Goal: Task Accomplishment & Management: Manage account settings

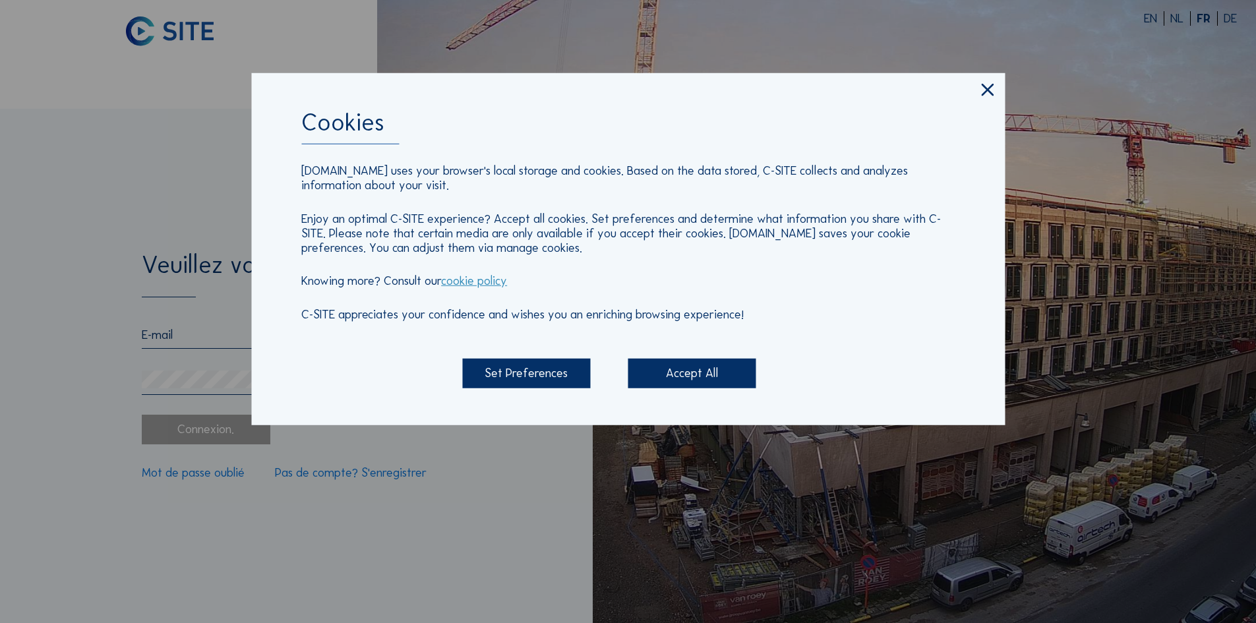
click at [681, 376] on div "Accept All" at bounding box center [692, 373] width 128 height 29
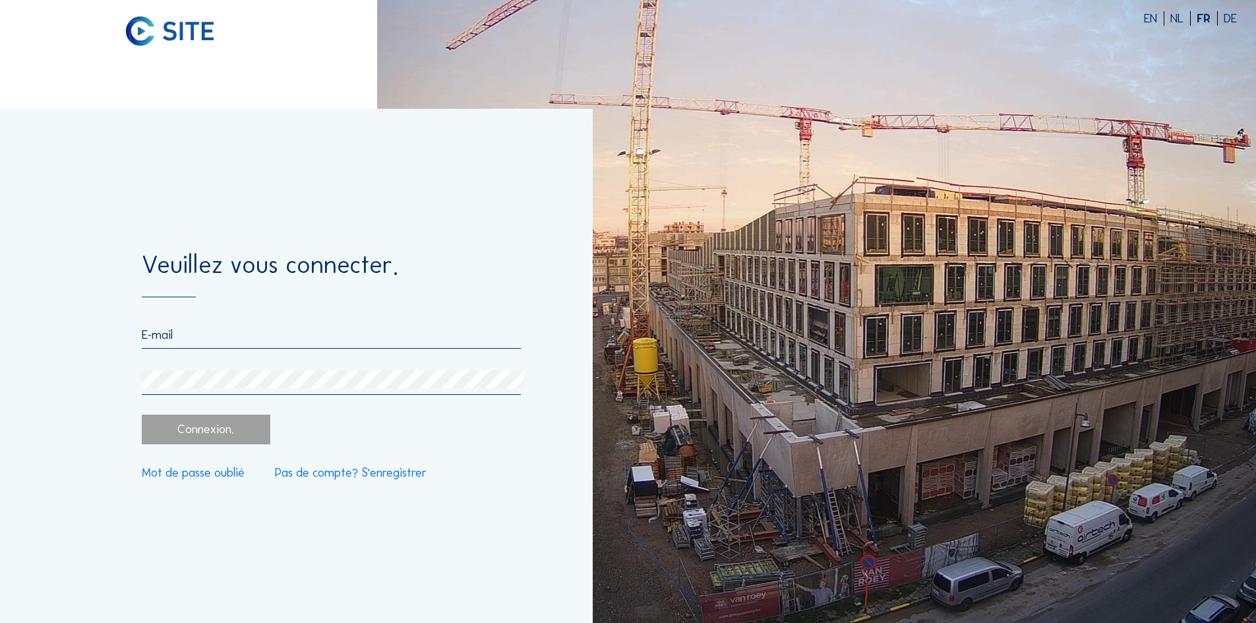
click at [143, 333] on input "email" at bounding box center [331, 335] width 379 height 15
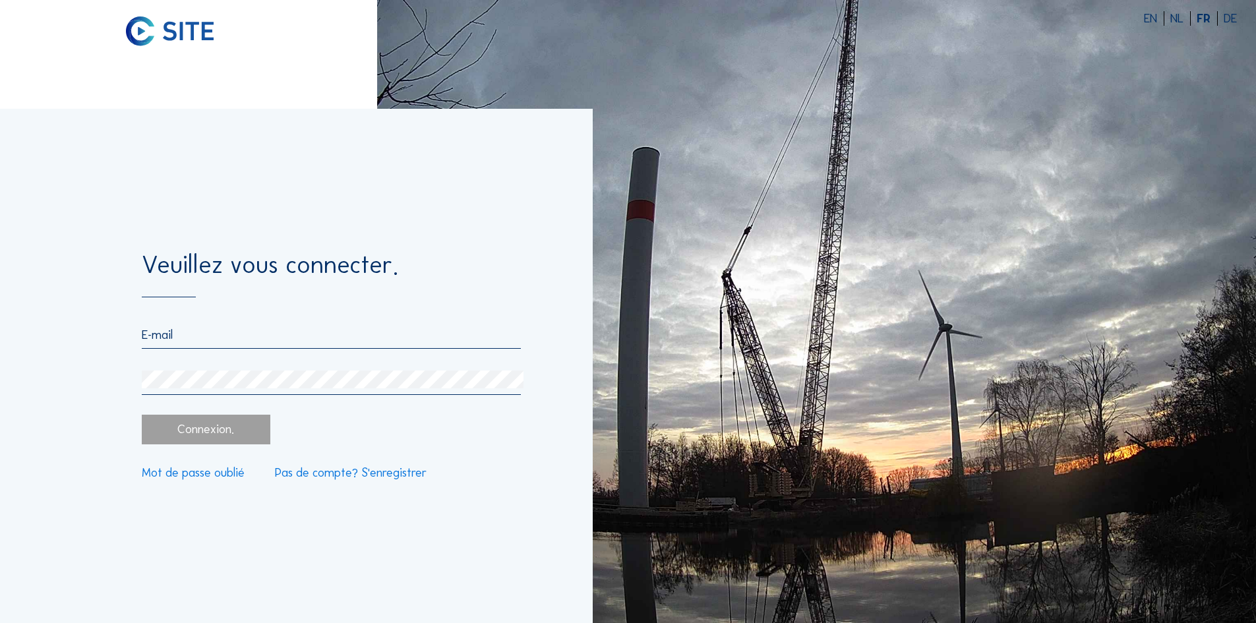
type input "[PERSON_NAME][EMAIL_ADDRESS][DOMAIN_NAME]"
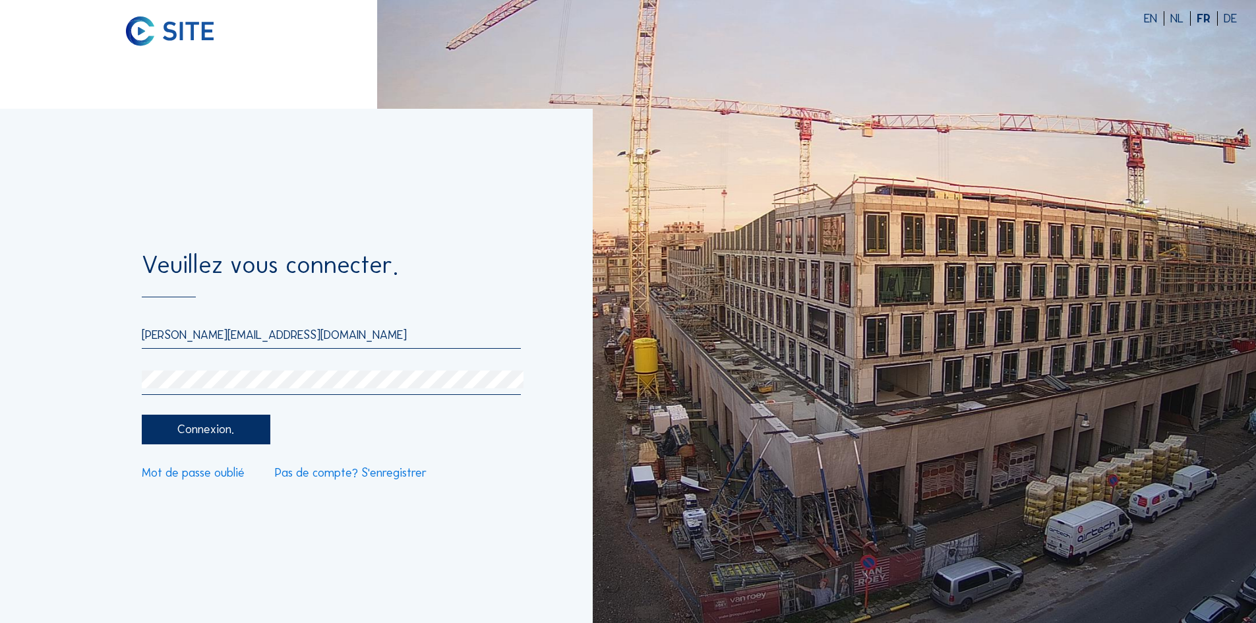
click at [214, 433] on div "Connexion." at bounding box center [206, 429] width 128 height 29
click at [210, 478] on link "Mot de passe oublié" at bounding box center [193, 473] width 103 height 12
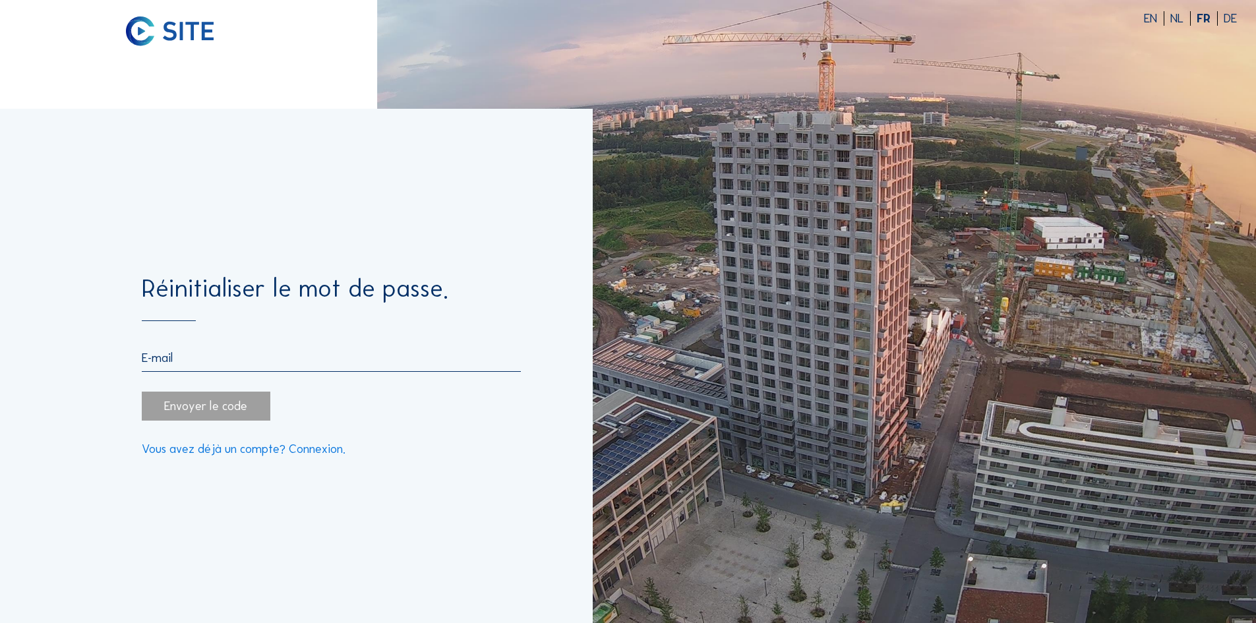
click at [146, 357] on input "email" at bounding box center [331, 358] width 379 height 15
type input "[PERSON_NAME][EMAIL_ADDRESS][DOMAIN_NAME]"
click at [196, 406] on div "Envoyer le code" at bounding box center [206, 406] width 128 height 29
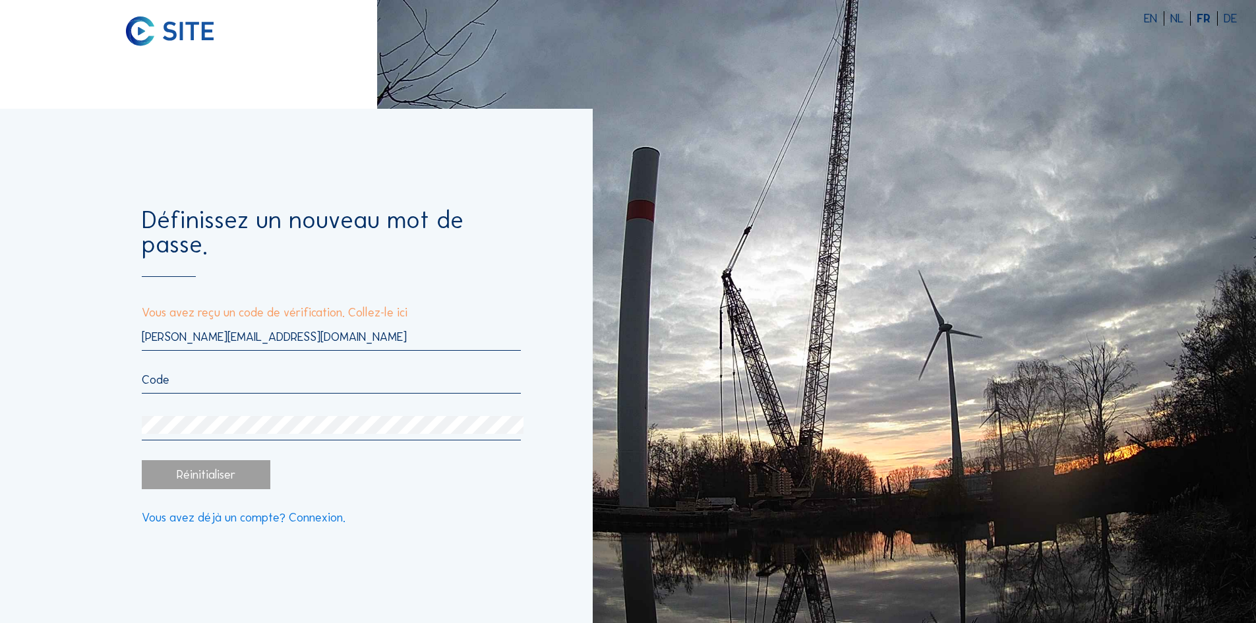
click at [236, 523] on link "Vous avez déjà un compte? Connexion." at bounding box center [244, 518] width 204 height 12
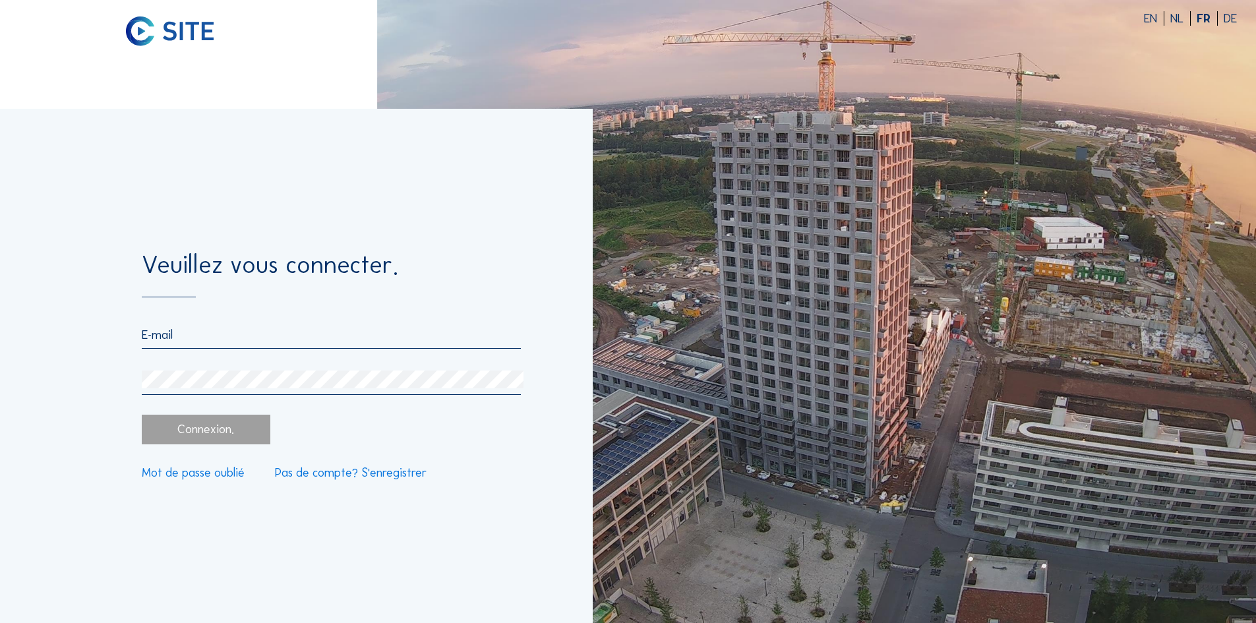
click at [183, 434] on div "Connexion." at bounding box center [206, 429] width 128 height 29
click at [209, 428] on div "Connexion." at bounding box center [206, 429] width 128 height 29
click at [197, 474] on link "Mot de passe oublié" at bounding box center [193, 473] width 103 height 12
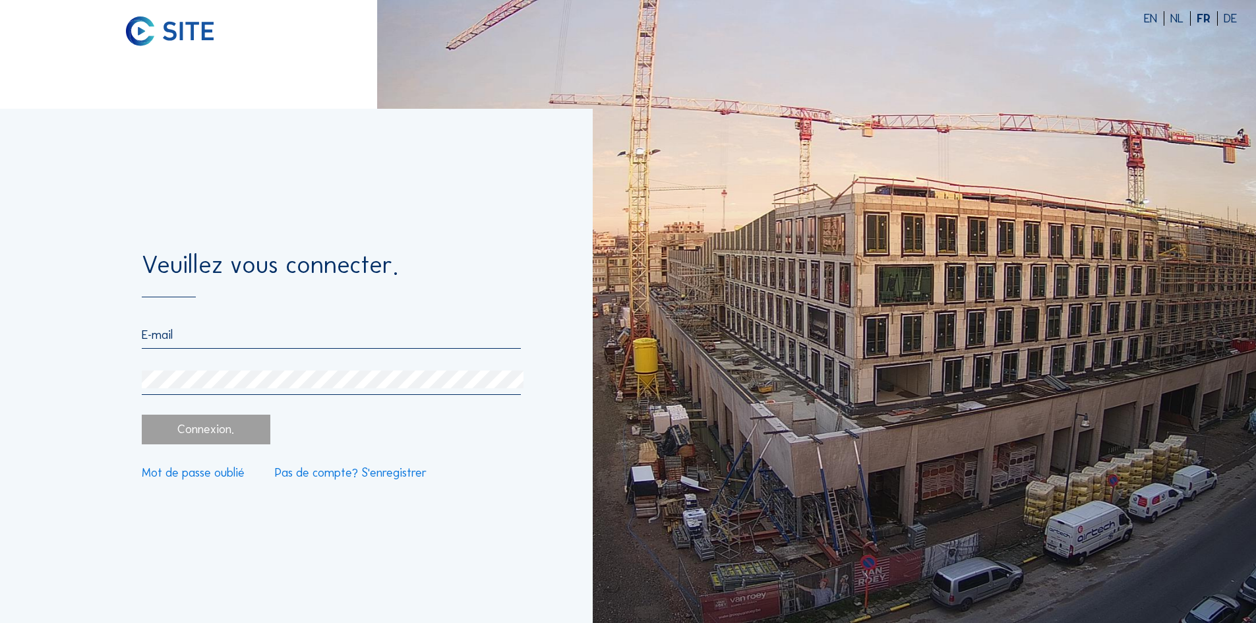
type input "[PERSON_NAME][EMAIL_ADDRESS][DOMAIN_NAME]"
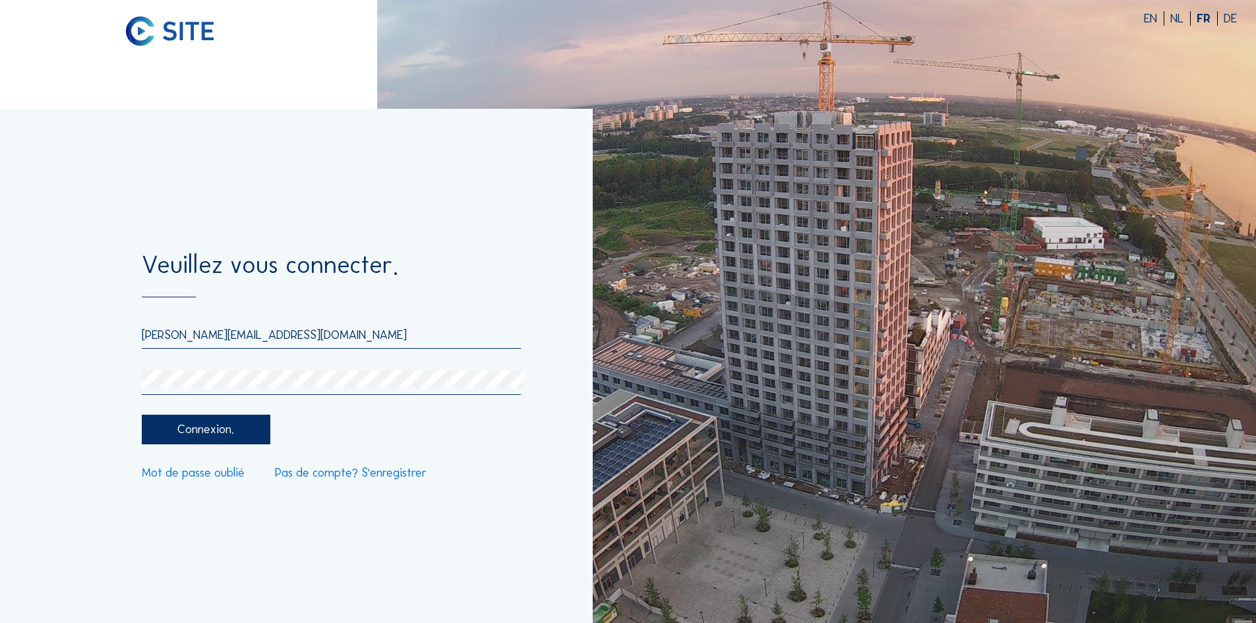
click at [189, 477] on link "Mot de passe oublié" at bounding box center [193, 473] width 103 height 12
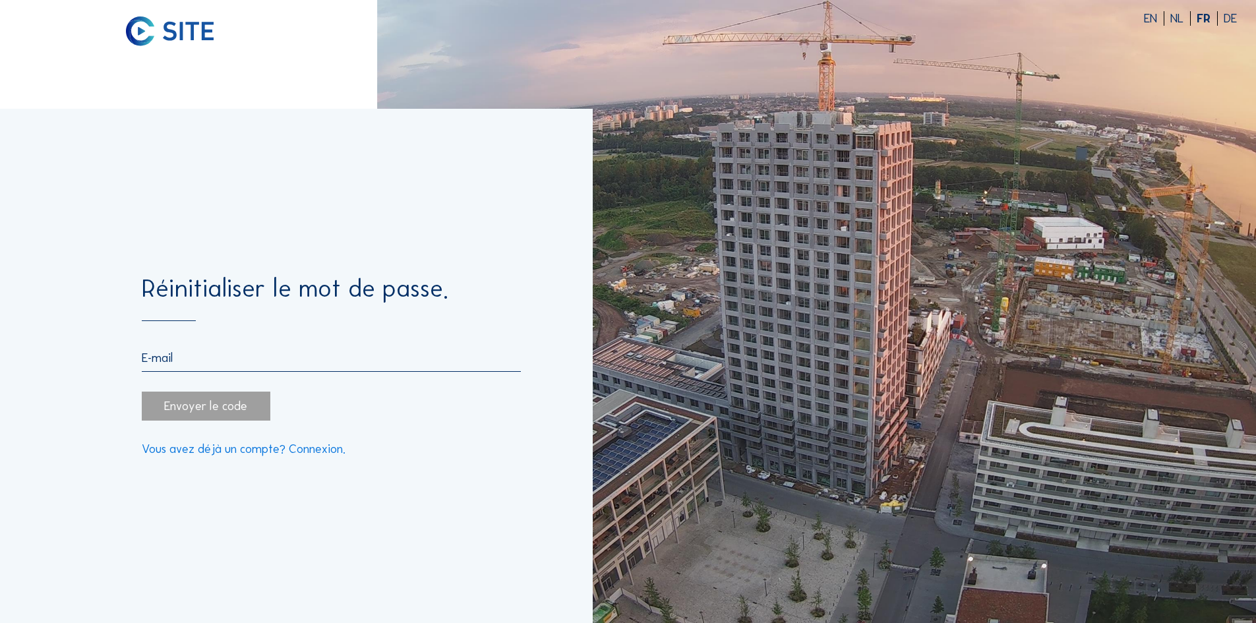
click at [170, 407] on div "Envoyer le code" at bounding box center [206, 406] width 128 height 29
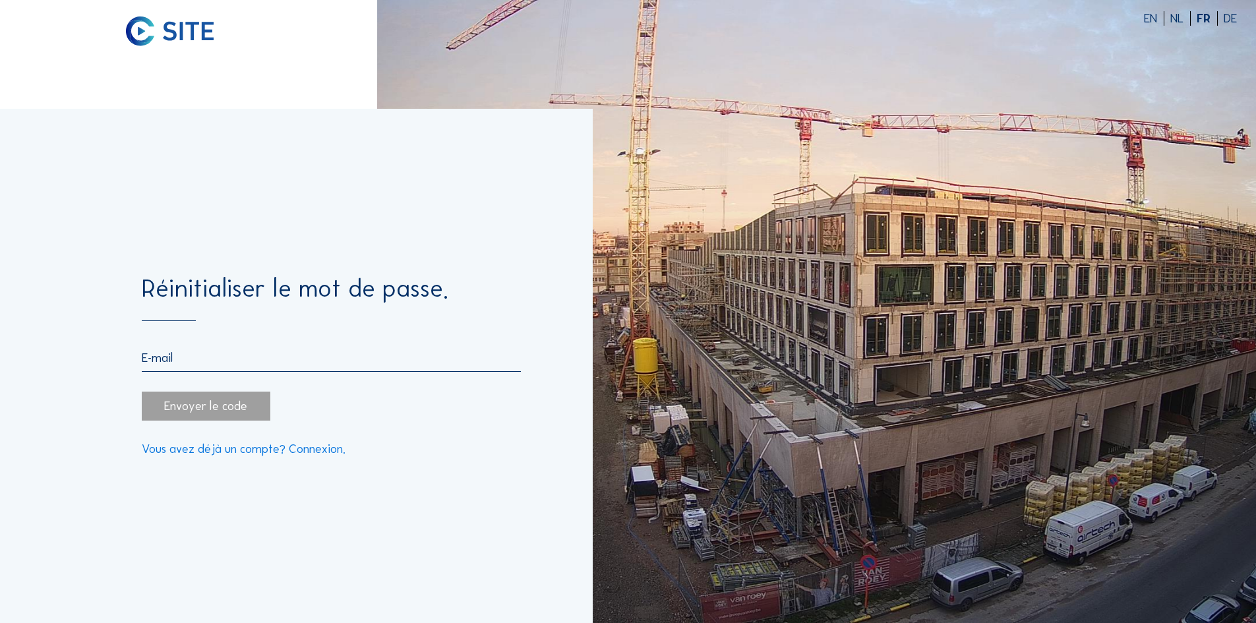
click at [143, 355] on input "email" at bounding box center [331, 358] width 379 height 15
click at [144, 355] on input "866736" at bounding box center [331, 358] width 379 height 15
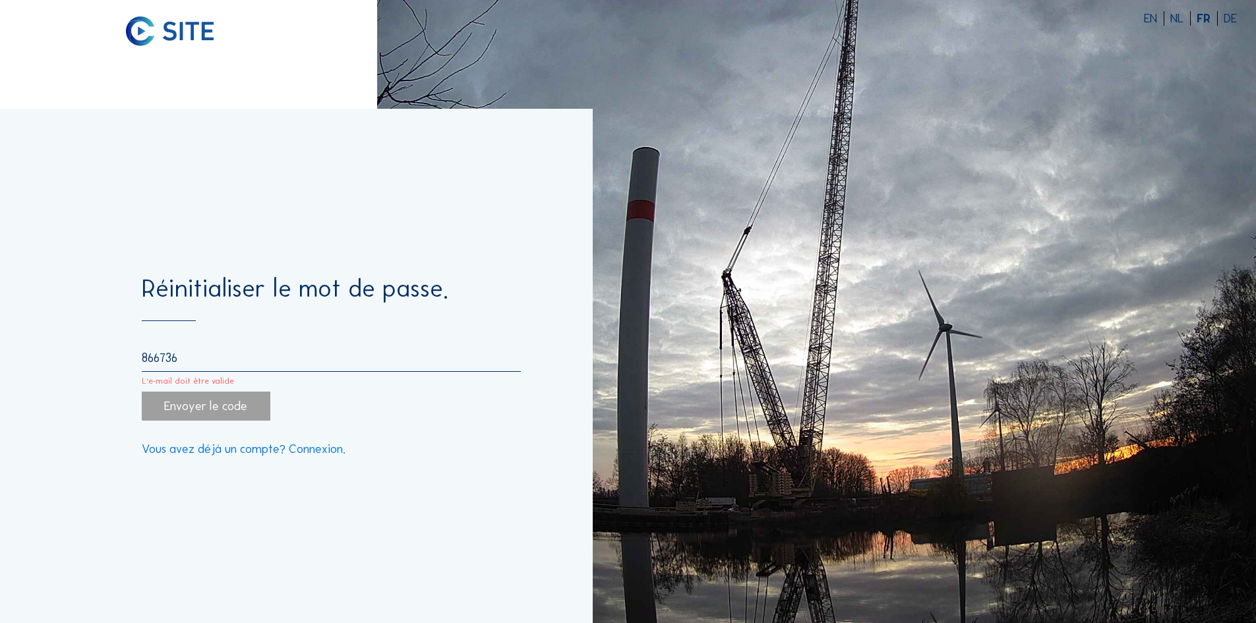
click at [180, 355] on input "866736" at bounding box center [331, 358] width 379 height 15
click at [167, 404] on div "Envoyer le code" at bounding box center [206, 406] width 128 height 29
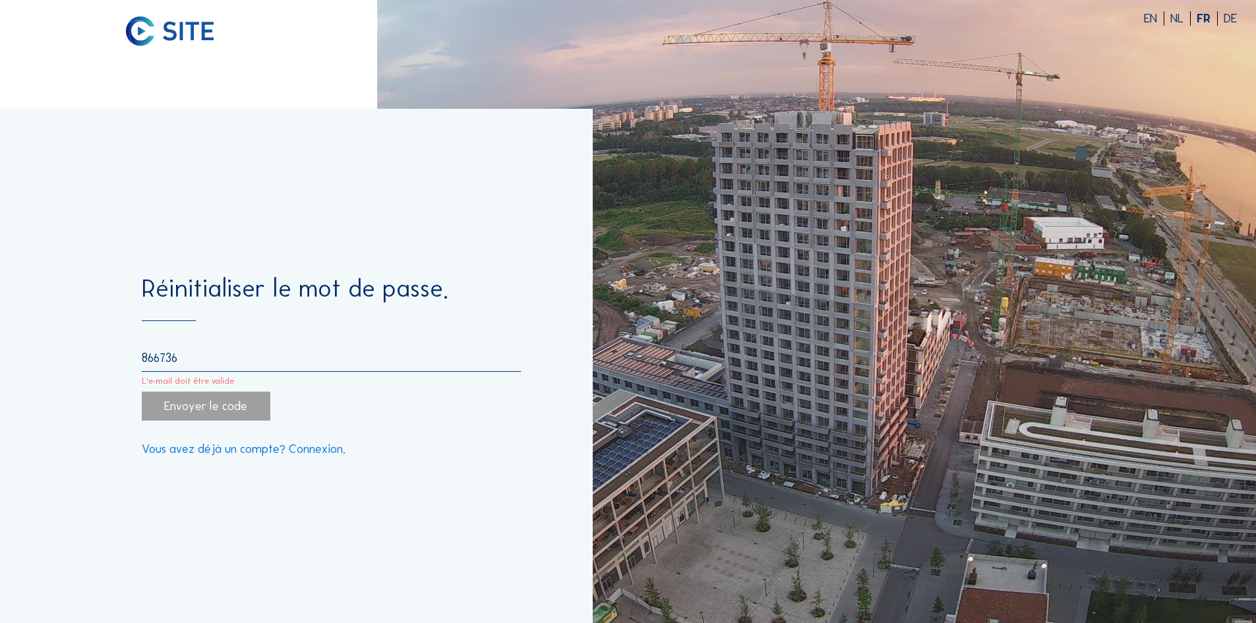
click at [177, 359] on input "866736" at bounding box center [331, 358] width 379 height 15
type input "8"
type input "[PERSON_NAME][EMAIL_ADDRESS][DOMAIN_NAME]"
click at [146, 406] on div "Envoyer le code" at bounding box center [206, 406] width 128 height 29
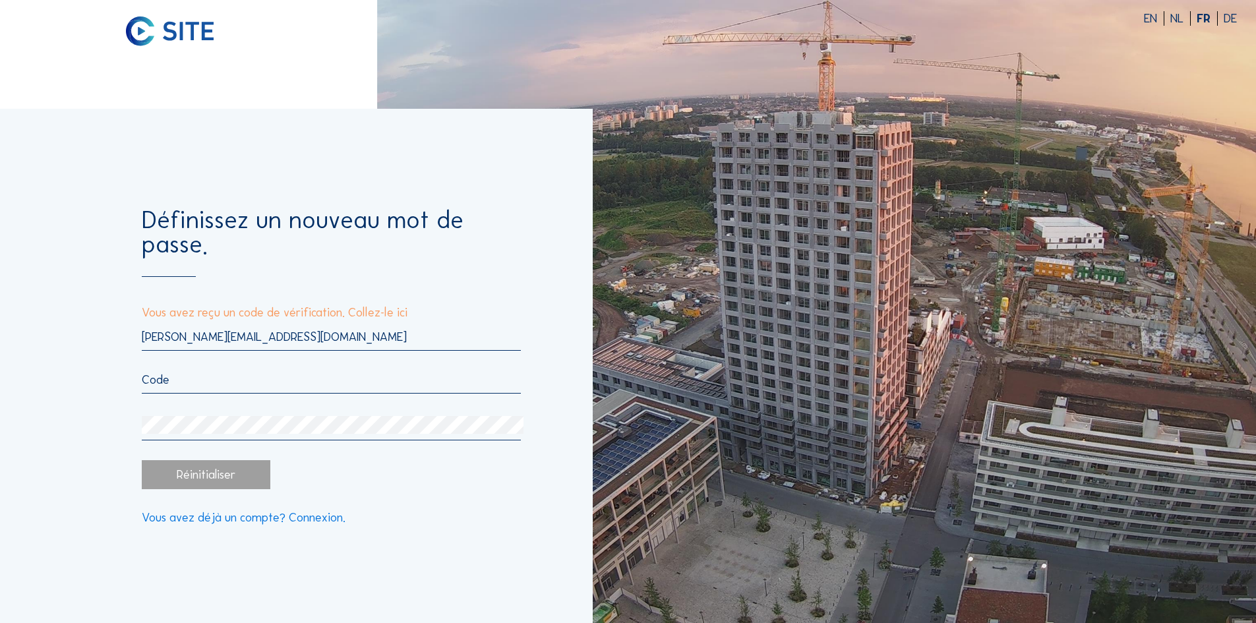
click at [173, 384] on input "text" at bounding box center [331, 380] width 379 height 15
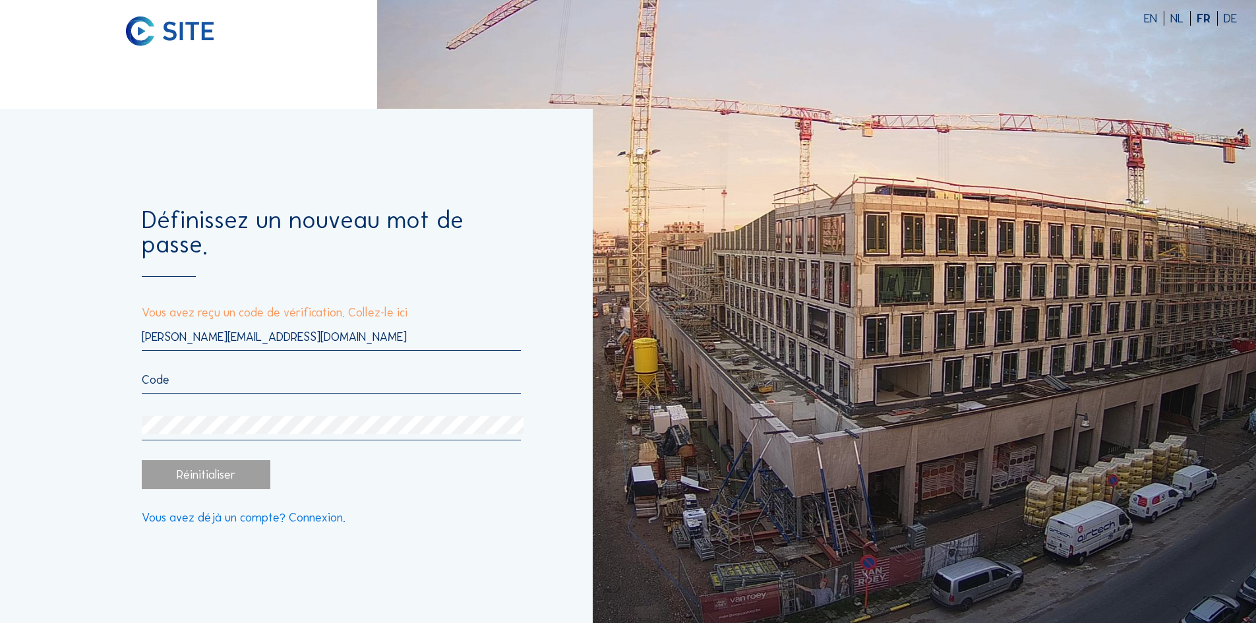
type input "644716"
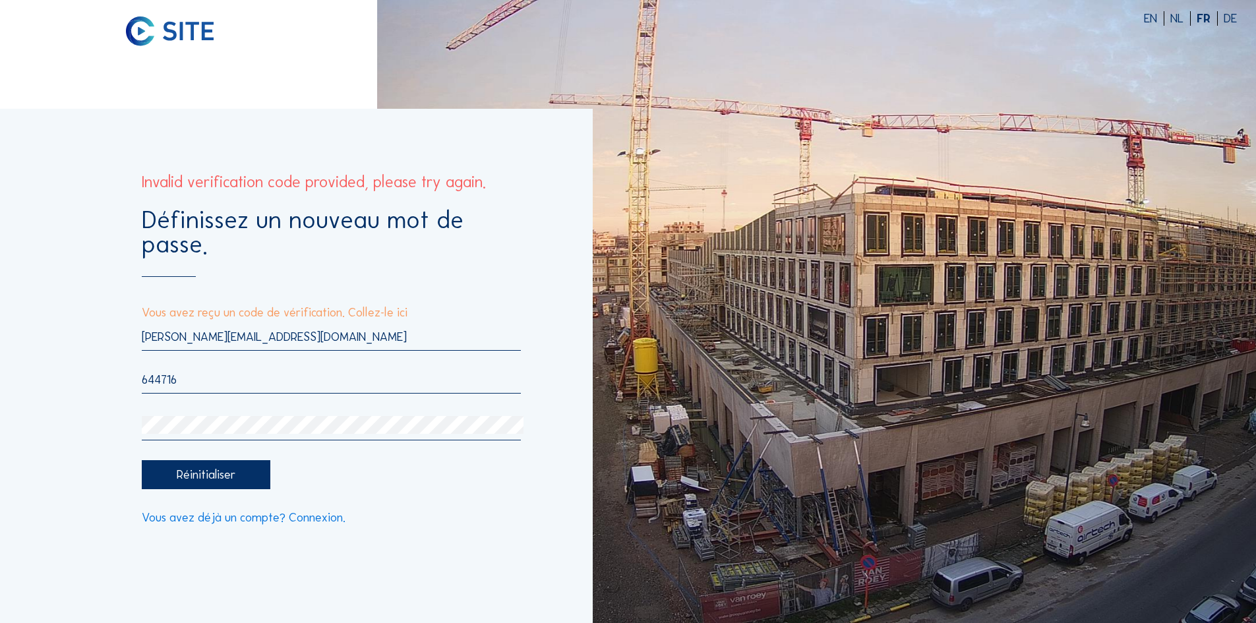
click at [178, 475] on div "Réinitialiser" at bounding box center [206, 474] width 128 height 29
click at [205, 480] on div "Réinitialiser" at bounding box center [206, 474] width 128 height 29
click at [212, 482] on div "Réinitialiser" at bounding box center [206, 474] width 128 height 29
click at [202, 477] on div "Réinitialiser" at bounding box center [206, 474] width 128 height 29
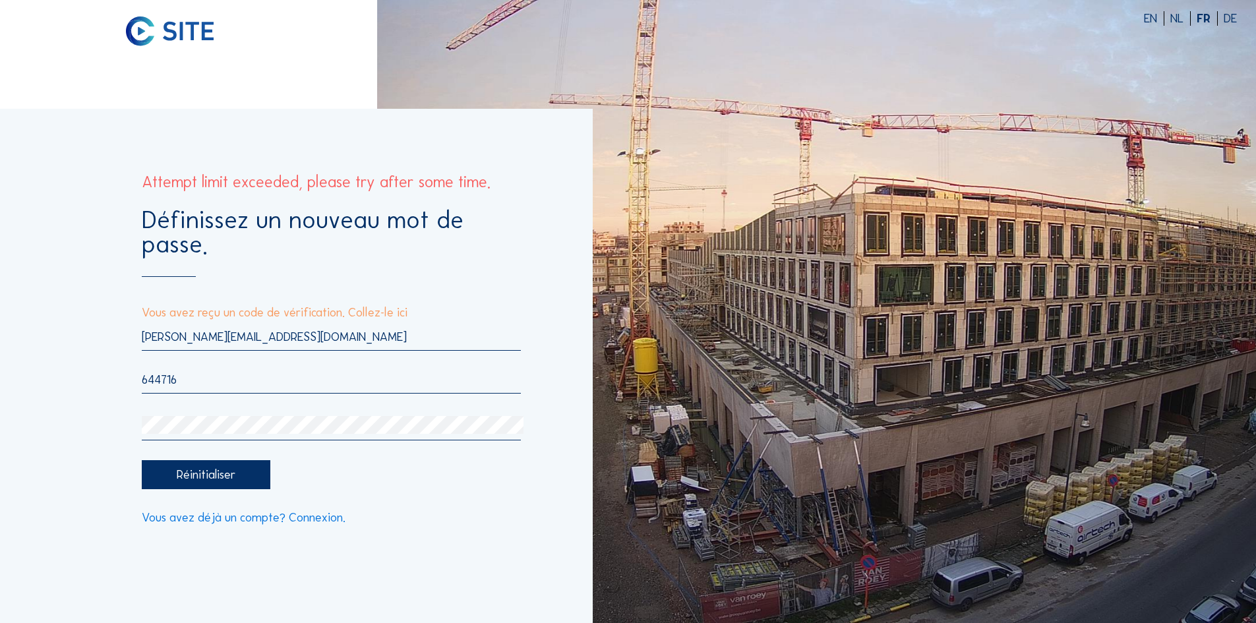
click at [202, 477] on div "Réinitialiser" at bounding box center [206, 474] width 128 height 29
